Goal: Transaction & Acquisition: Purchase product/service

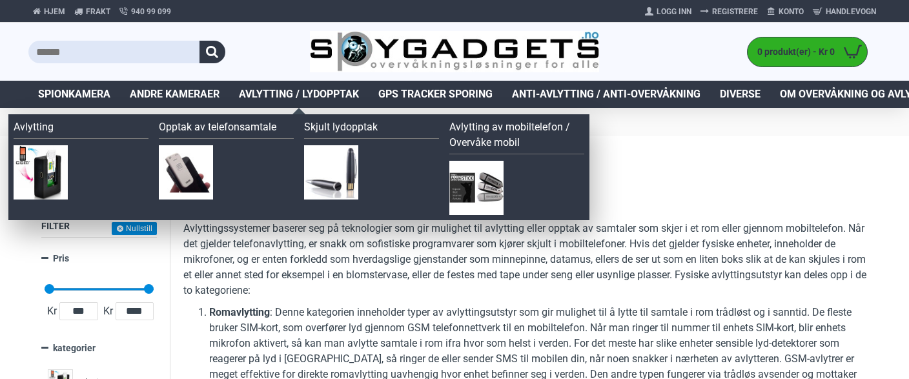
click at [321, 91] on span "Avlytting / Lydopptak" at bounding box center [299, 93] width 120 height 15
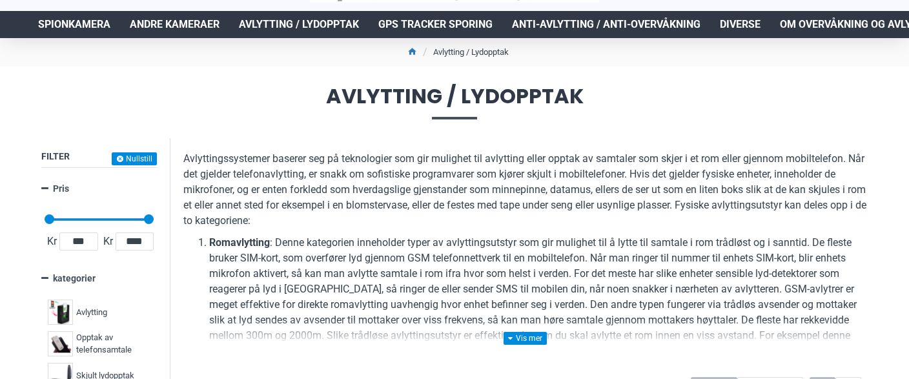
scroll to position [68, 0]
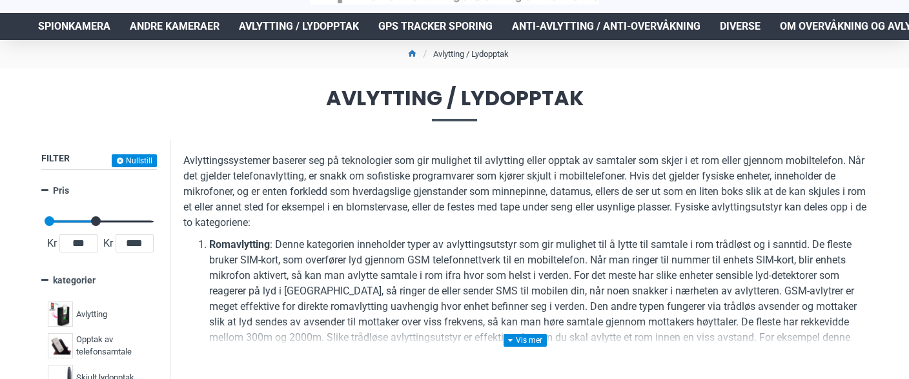
drag, startPoint x: 147, startPoint y: 219, endPoint x: 94, endPoint y: 219, distance: 52.9
type input "****"
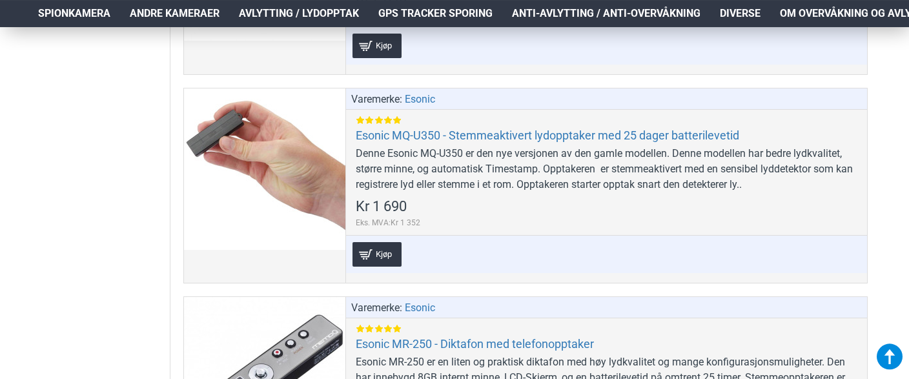
scroll to position [1363, 0]
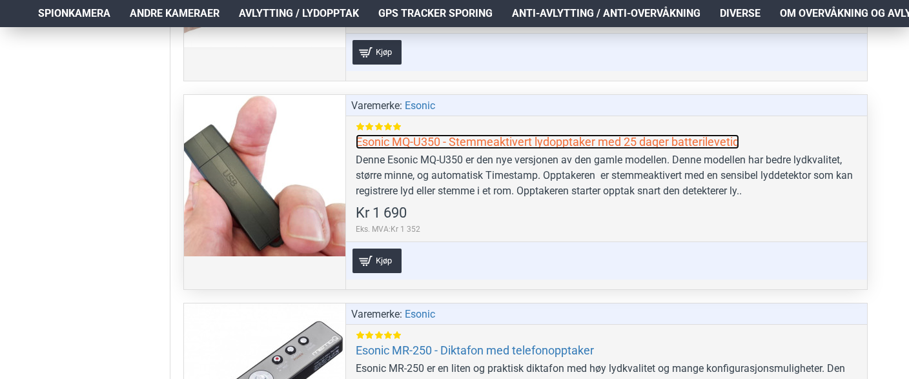
click at [535, 135] on link "Esonic MQ-U350 - Stemmeaktivert lydopptaker med 25 dager batterilevetid" at bounding box center [547, 141] width 383 height 15
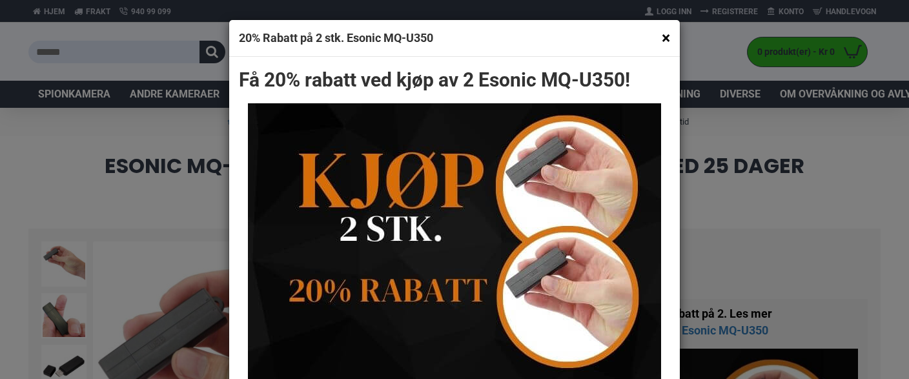
click at [665, 35] on button "×" at bounding box center [666, 38] width 8 height 16
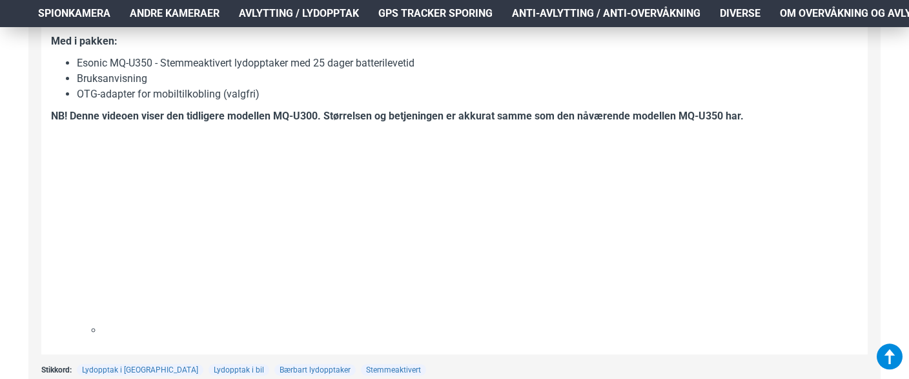
scroll to position [2045, 0]
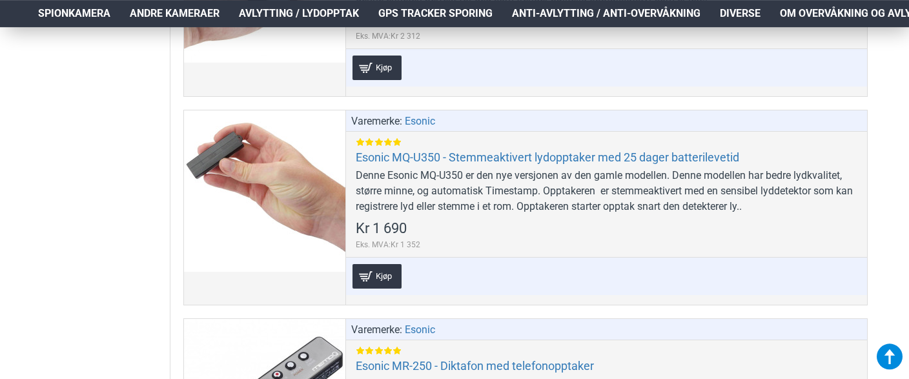
scroll to position [1567, 0]
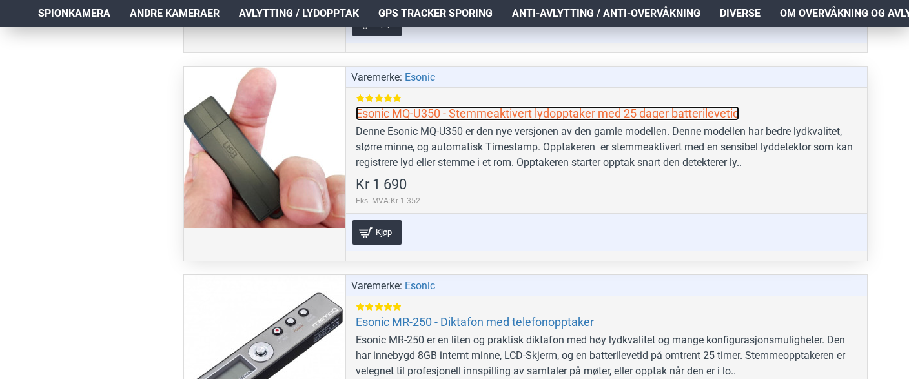
click at [534, 114] on link "Esonic MQ-U350 - Stemmeaktivert lydopptaker med 25 dager batterilevetid" at bounding box center [547, 113] width 383 height 15
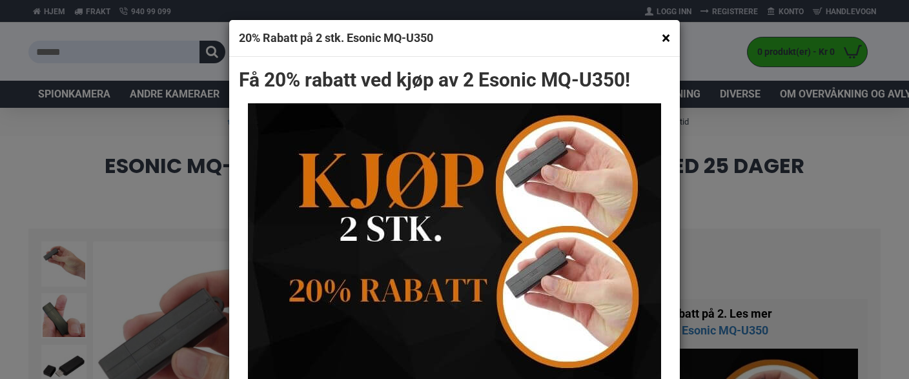
click at [673, 37] on div "× 20% Rabatt på 2 stk. Esonic MQ-U350" at bounding box center [454, 38] width 450 height 37
click at [670, 36] on div "× 20% Rabatt på 2 stk. Esonic MQ-U350" at bounding box center [454, 38] width 450 height 37
click at [662, 35] on button "×" at bounding box center [666, 38] width 8 height 16
